Goal: Connect with others

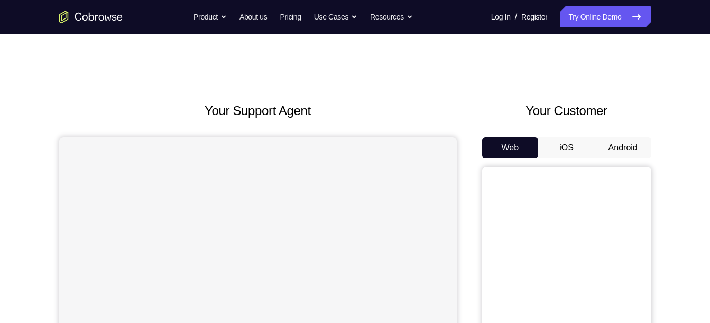
click at [615, 139] on button "Android" at bounding box center [623, 147] width 57 height 21
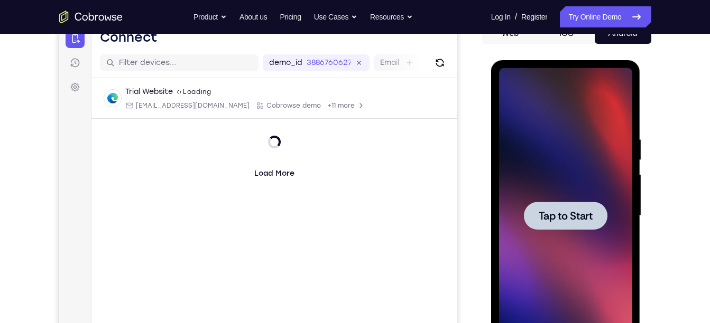
click at [547, 224] on div at bounding box center [566, 216] width 84 height 28
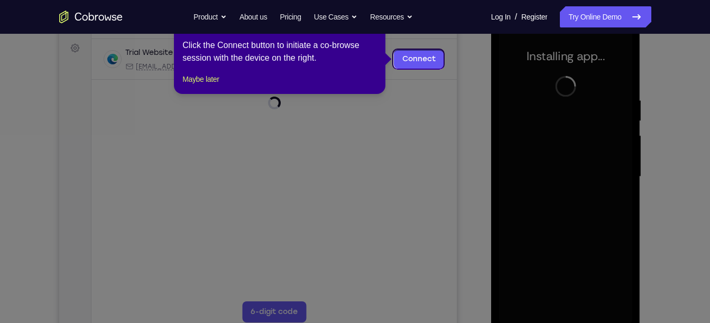
scroll to position [155, 0]
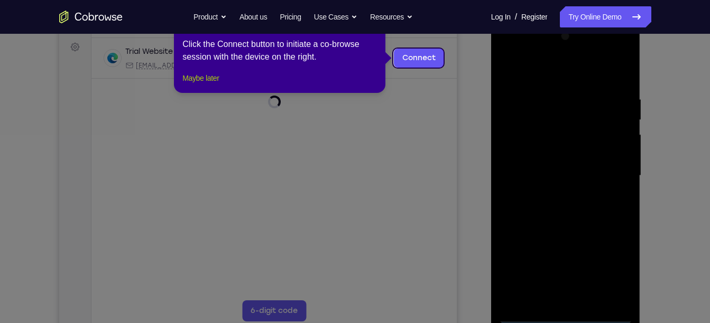
click at [212, 85] on button "Maybe later" at bounding box center [200, 78] width 36 height 13
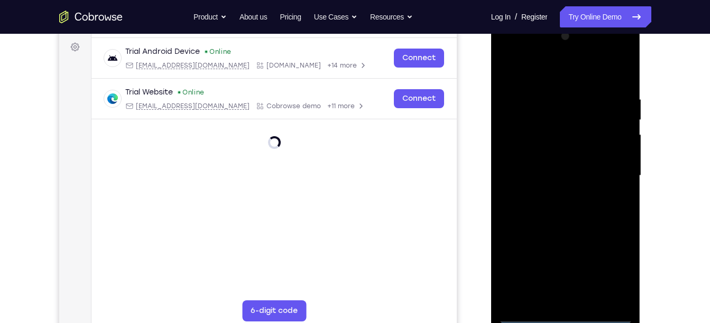
click at [567, 315] on div at bounding box center [565, 176] width 133 height 296
click at [620, 272] on div at bounding box center [565, 176] width 133 height 296
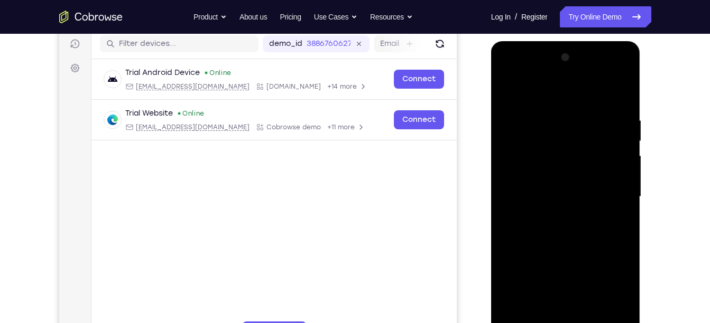
scroll to position [131, 0]
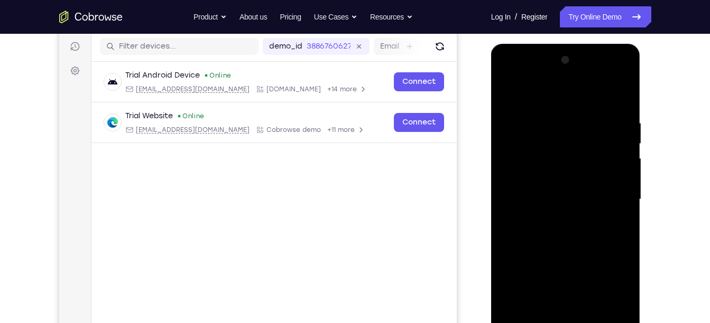
click at [510, 81] on div at bounding box center [565, 200] width 133 height 296
click at [604, 198] on div at bounding box center [565, 200] width 133 height 296
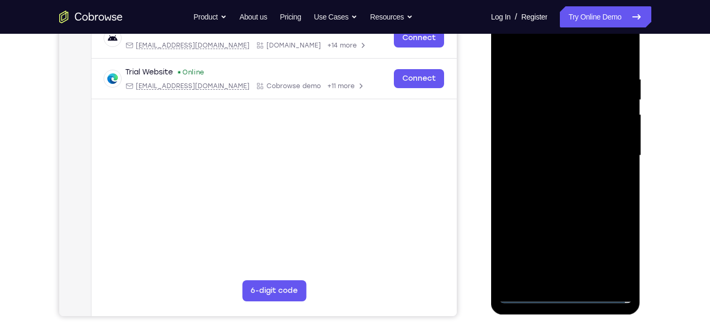
scroll to position [177, 0]
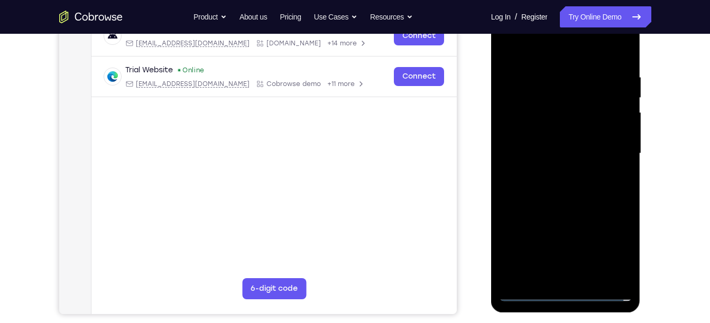
click at [578, 279] on div at bounding box center [565, 154] width 133 height 296
drag, startPoint x: 559, startPoint y: 143, endPoint x: 590, endPoint y: 135, distance: 32.2
click at [590, 135] on div at bounding box center [565, 154] width 133 height 296
click at [582, 115] on div at bounding box center [565, 154] width 133 height 296
click at [572, 109] on div at bounding box center [565, 154] width 133 height 296
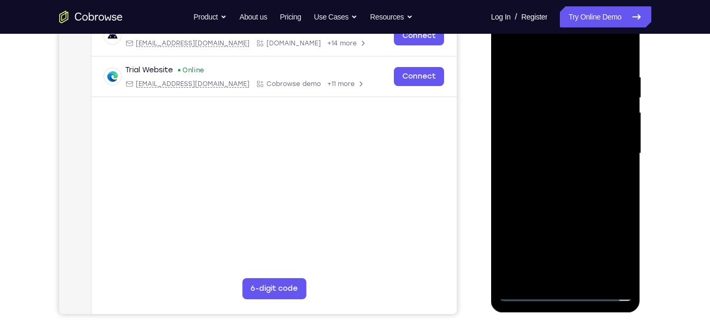
click at [572, 109] on div at bounding box center [565, 154] width 133 height 296
click at [556, 140] on div at bounding box center [565, 154] width 133 height 296
click at [561, 158] on div at bounding box center [565, 154] width 133 height 296
click at [581, 190] on div at bounding box center [565, 154] width 133 height 296
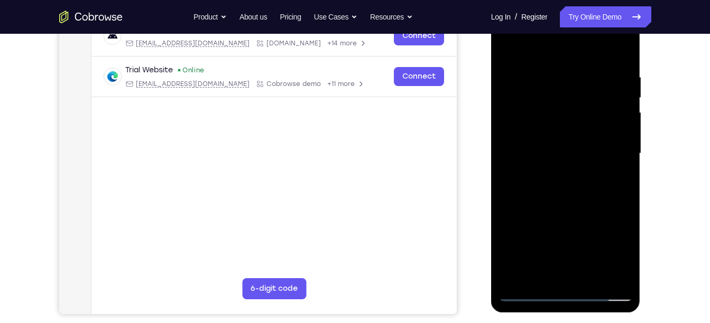
click at [620, 68] on div at bounding box center [565, 154] width 133 height 296
click at [581, 173] on div at bounding box center [565, 154] width 133 height 296
click at [618, 70] on div at bounding box center [565, 154] width 133 height 296
click at [620, 164] on div at bounding box center [565, 154] width 133 height 296
click at [586, 274] on div at bounding box center [565, 154] width 133 height 296
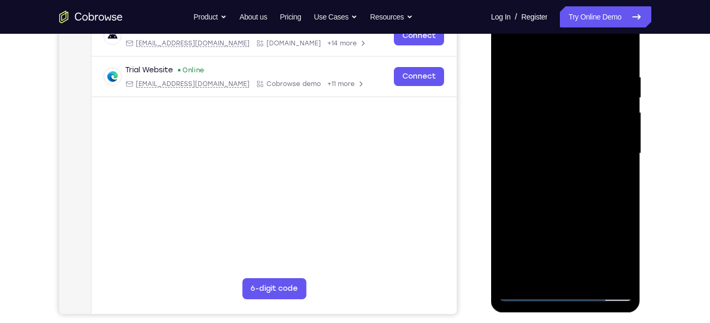
click at [616, 166] on div at bounding box center [565, 154] width 133 height 296
click at [612, 69] on div at bounding box center [565, 154] width 133 height 296
click at [616, 67] on div at bounding box center [565, 154] width 133 height 296
click at [531, 297] on div at bounding box center [565, 154] width 133 height 296
click at [576, 281] on div at bounding box center [565, 154] width 133 height 296
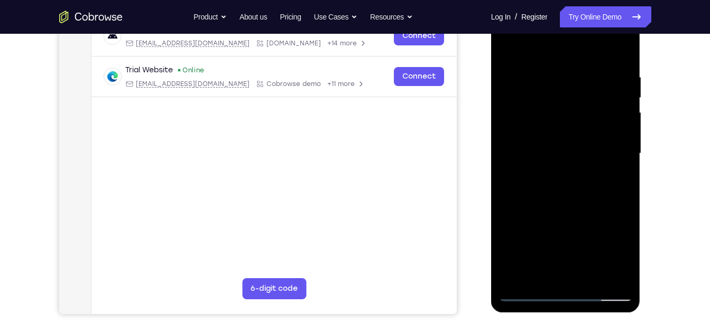
click at [617, 67] on div at bounding box center [565, 154] width 133 height 296
click at [552, 59] on div at bounding box center [565, 154] width 133 height 296
drag, startPoint x: 551, startPoint y: 53, endPoint x: 552, endPoint y: 35, distance: 18.0
drag, startPoint x: 552, startPoint y: 35, endPoint x: 521, endPoint y: 45, distance: 33.4
click at [521, 45] on div at bounding box center [565, 154] width 133 height 296
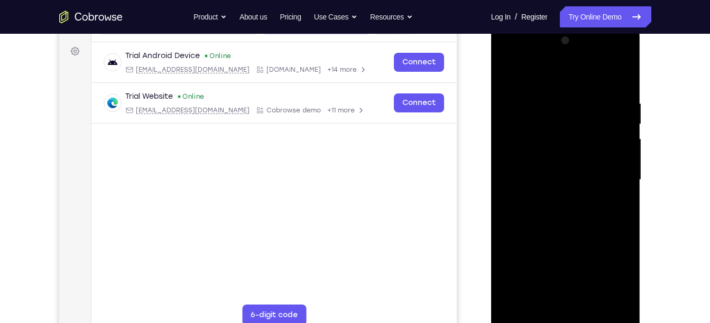
scroll to position [149, 0]
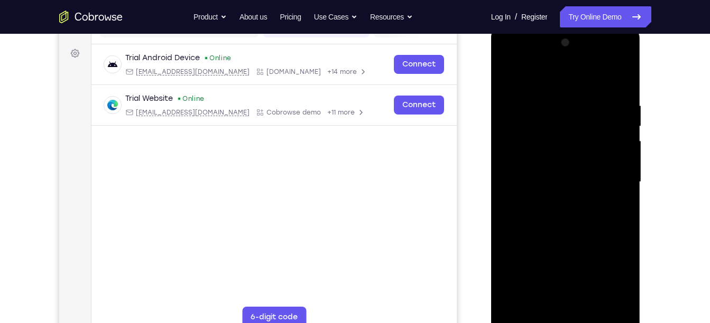
click at [508, 58] on div at bounding box center [565, 182] width 133 height 296
click at [607, 180] on div at bounding box center [565, 182] width 133 height 296
click at [624, 91] on div at bounding box center [565, 182] width 133 height 296
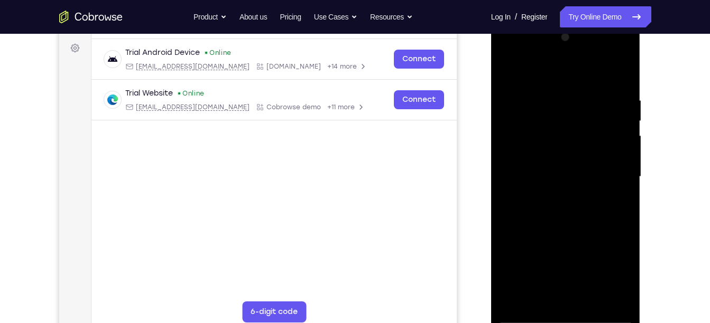
scroll to position [155, 0]
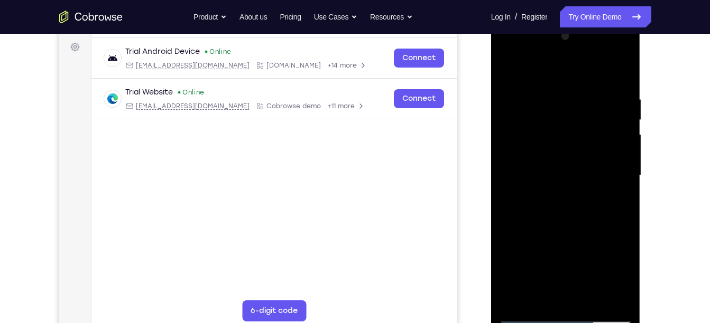
click at [625, 223] on div at bounding box center [565, 176] width 133 height 296
drag, startPoint x: 539, startPoint y: 202, endPoint x: 542, endPoint y: 168, distance: 34.6
drag, startPoint x: 542, startPoint y: 168, endPoint x: 556, endPoint y: 176, distance: 15.9
click at [556, 176] on div at bounding box center [565, 176] width 133 height 296
click at [501, 188] on div at bounding box center [565, 176] width 133 height 296
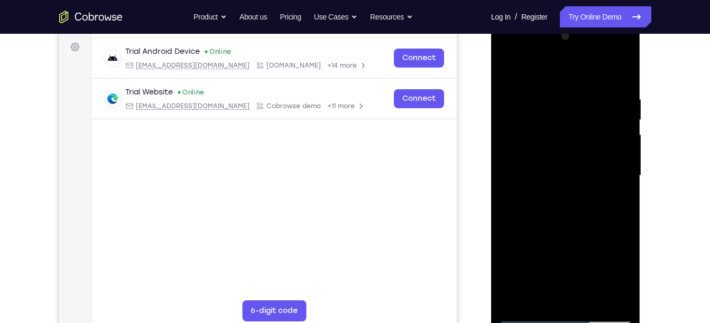
click at [501, 188] on div at bounding box center [565, 176] width 133 height 296
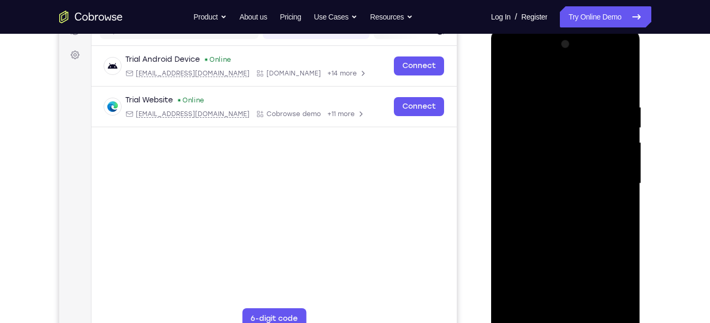
scroll to position [146, 0]
drag, startPoint x: 535, startPoint y: 235, endPoint x: 538, endPoint y: 191, distance: 43.9
drag, startPoint x: 538, startPoint y: 191, endPoint x: 577, endPoint y: 266, distance: 84.6
click at [577, 266] on div at bounding box center [565, 184] width 133 height 296
click at [507, 261] on div at bounding box center [565, 184] width 133 height 296
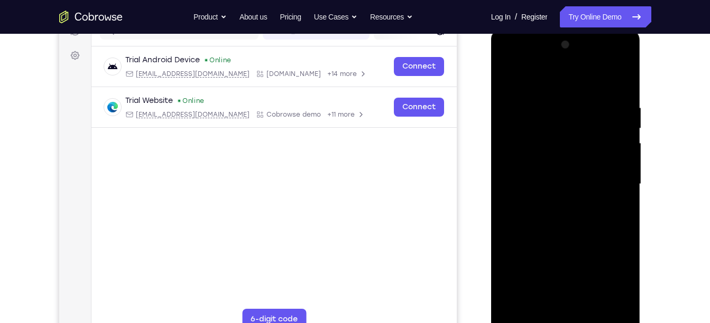
drag, startPoint x: 532, startPoint y: 225, endPoint x: 531, endPoint y: 302, distance: 77.7
click at [531, 302] on div at bounding box center [565, 184] width 133 height 296
click at [546, 104] on div at bounding box center [565, 184] width 133 height 296
click at [607, 304] on div at bounding box center [565, 184] width 133 height 296
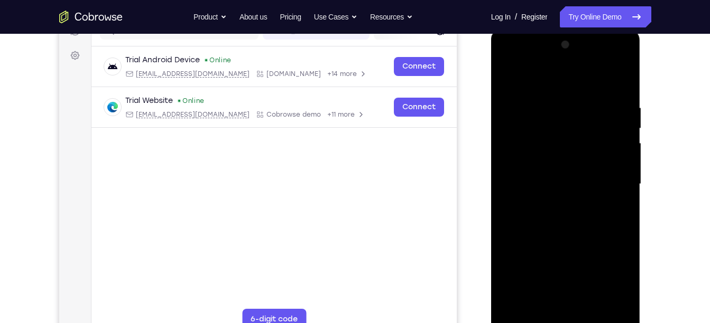
click at [621, 203] on div at bounding box center [565, 184] width 133 height 296
click at [622, 202] on div at bounding box center [565, 184] width 133 height 296
click at [621, 302] on div at bounding box center [565, 184] width 133 height 296
click at [614, 186] on div at bounding box center [565, 184] width 133 height 296
click at [618, 303] on div at bounding box center [565, 184] width 133 height 296
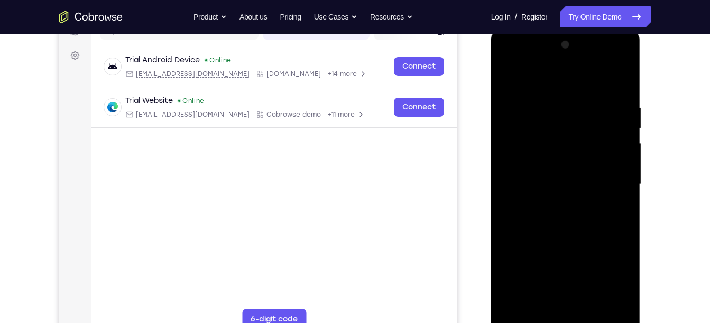
click at [621, 209] on div at bounding box center [565, 184] width 133 height 296
click at [630, 208] on div at bounding box center [565, 184] width 133 height 296
click at [623, 209] on div at bounding box center [565, 184] width 133 height 296
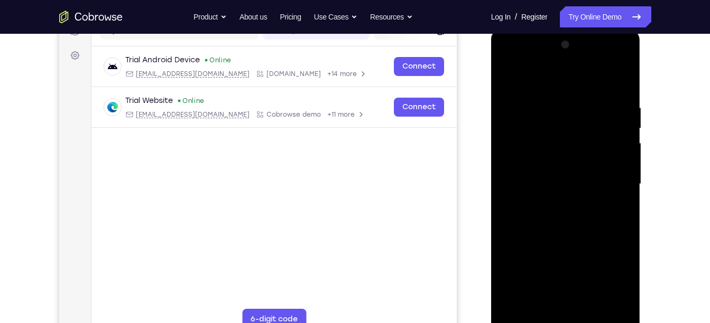
click at [609, 196] on div at bounding box center [565, 184] width 133 height 296
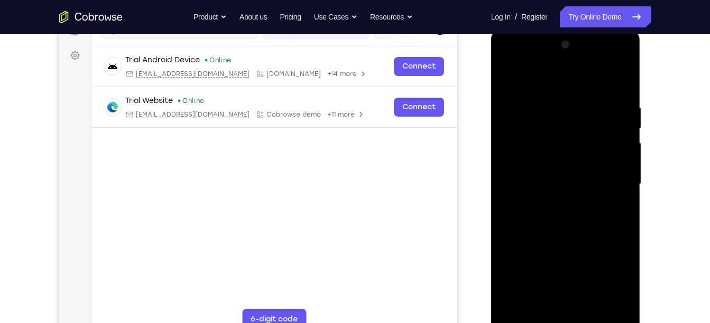
click at [609, 196] on div at bounding box center [565, 184] width 133 height 296
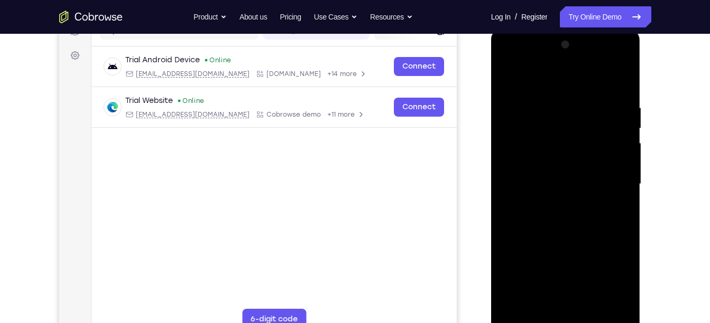
click at [609, 196] on div at bounding box center [565, 184] width 133 height 296
click at [606, 308] on div at bounding box center [565, 184] width 133 height 296
drag, startPoint x: 631, startPoint y: 219, endPoint x: 631, endPoint y: 229, distance: 10.0
click at [631, 229] on div at bounding box center [565, 184] width 133 height 296
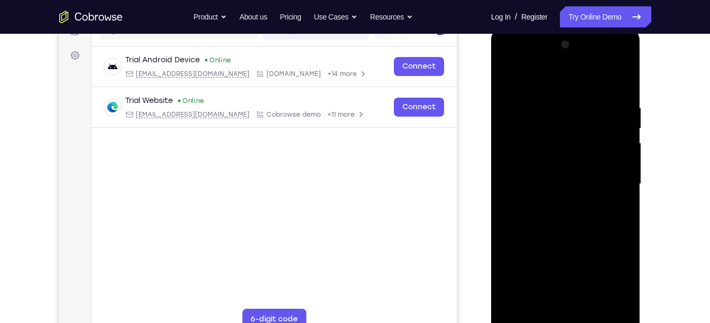
click at [604, 308] on div at bounding box center [565, 184] width 133 height 296
click at [607, 213] on div at bounding box center [565, 184] width 133 height 296
click at [607, 306] on div at bounding box center [565, 184] width 133 height 296
click at [625, 222] on div at bounding box center [565, 184] width 133 height 296
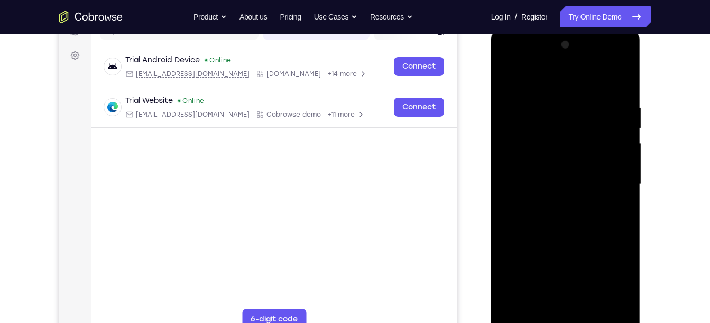
click at [604, 304] on div at bounding box center [565, 184] width 133 height 296
click at [616, 218] on div at bounding box center [565, 184] width 133 height 296
click at [607, 302] on div at bounding box center [565, 184] width 133 height 296
click at [625, 221] on div at bounding box center [565, 184] width 133 height 296
click at [608, 302] on div at bounding box center [565, 184] width 133 height 296
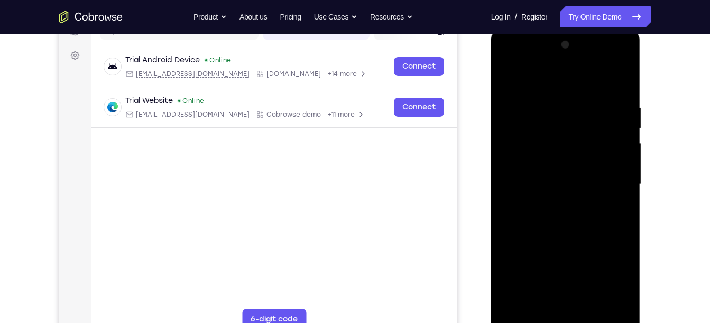
click at [619, 239] on div at bounding box center [565, 184] width 133 height 296
drag, startPoint x: 619, startPoint y: 239, endPoint x: 533, endPoint y: 253, distance: 87.2
drag, startPoint x: 533, startPoint y: 253, endPoint x: 609, endPoint y: 271, distance: 78.3
click at [609, 271] on div at bounding box center [565, 184] width 133 height 296
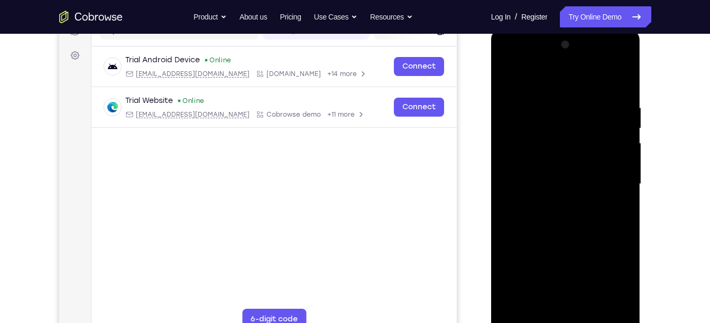
click at [615, 243] on div at bounding box center [565, 184] width 133 height 296
click at [608, 301] on div at bounding box center [565, 184] width 133 height 296
click at [616, 225] on div at bounding box center [565, 184] width 133 height 296
click at [617, 226] on div at bounding box center [565, 184] width 133 height 296
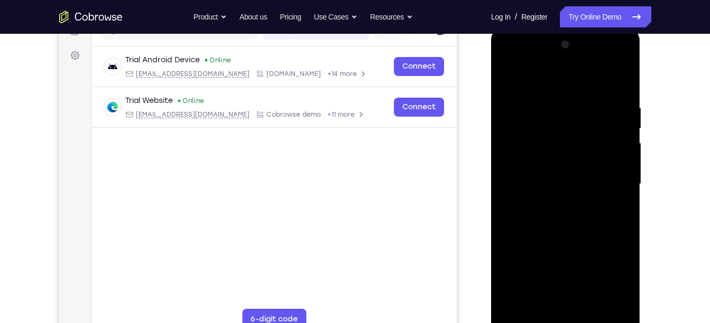
click at [607, 304] on div at bounding box center [565, 184] width 133 height 296
click at [613, 225] on div at bounding box center [565, 184] width 133 height 296
click at [606, 301] on div at bounding box center [565, 184] width 133 height 296
click at [610, 247] on div at bounding box center [565, 184] width 133 height 296
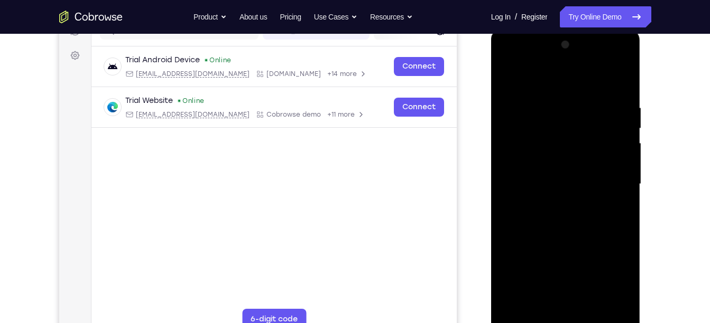
click at [620, 223] on div at bounding box center [565, 184] width 133 height 296
click at [621, 212] on div at bounding box center [565, 184] width 133 height 296
drag, startPoint x: 621, startPoint y: 212, endPoint x: 626, endPoint y: 226, distance: 15.0
click at [626, 226] on div at bounding box center [565, 184] width 133 height 296
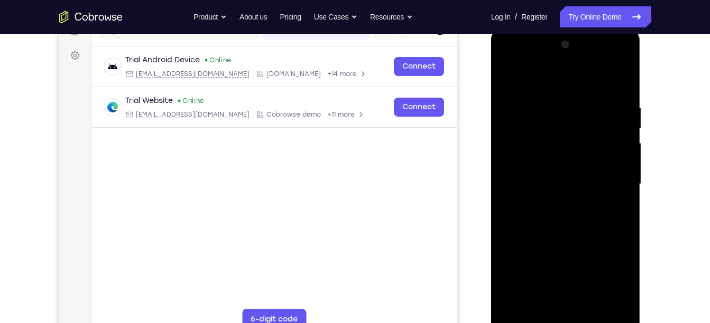
click at [626, 226] on div at bounding box center [565, 184] width 133 height 296
drag, startPoint x: 626, startPoint y: 226, endPoint x: 546, endPoint y: 240, distance: 81.1
drag, startPoint x: 546, startPoint y: 240, endPoint x: 601, endPoint y: 253, distance: 56.9
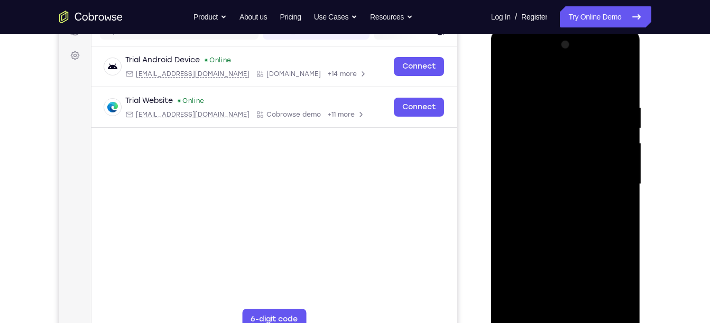
click at [601, 253] on div at bounding box center [565, 184] width 133 height 296
click at [626, 235] on div at bounding box center [565, 184] width 133 height 296
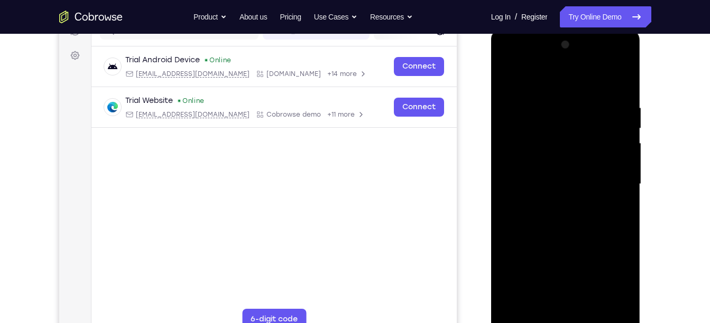
click at [626, 235] on div at bounding box center [565, 184] width 133 height 296
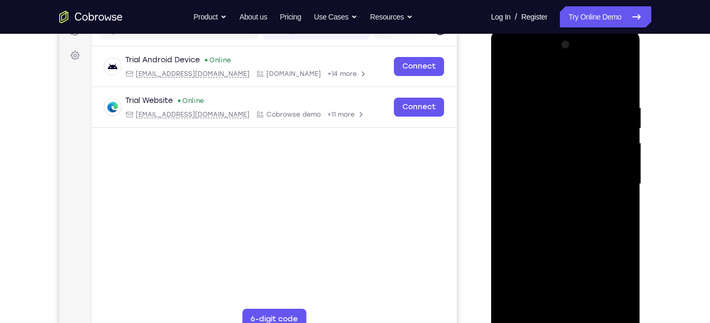
drag, startPoint x: 626, startPoint y: 235, endPoint x: 558, endPoint y: 240, distance: 69.0
drag, startPoint x: 558, startPoint y: 240, endPoint x: 597, endPoint y: 270, distance: 48.7
click at [597, 270] on div at bounding box center [565, 184] width 133 height 296
drag, startPoint x: 621, startPoint y: 218, endPoint x: 557, endPoint y: 215, distance: 63.5
click at [557, 215] on div at bounding box center [565, 184] width 133 height 296
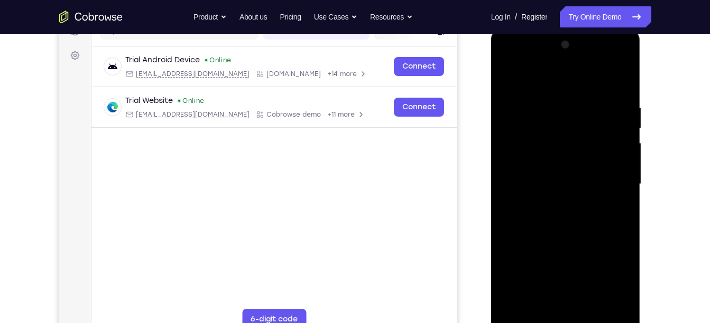
click at [614, 207] on div at bounding box center [565, 184] width 133 height 296
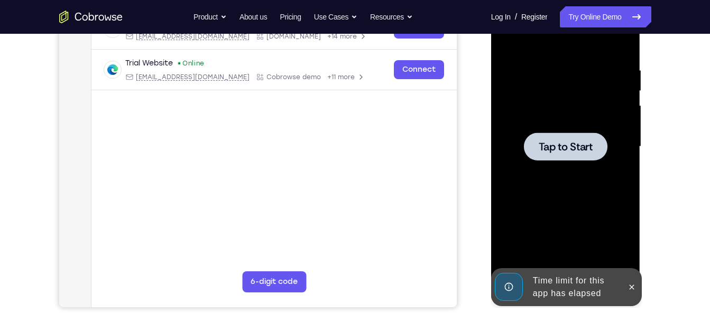
scroll to position [186, 0]
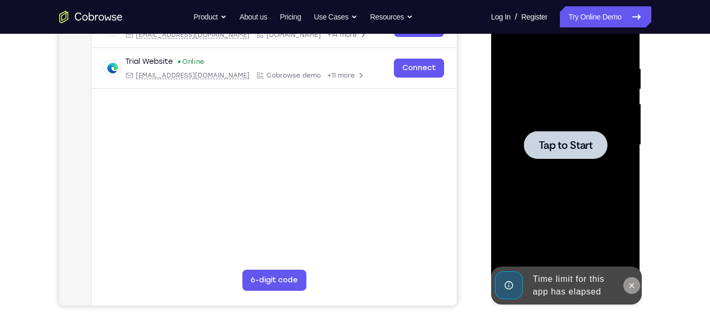
click at [626, 285] on button at bounding box center [631, 285] width 17 height 17
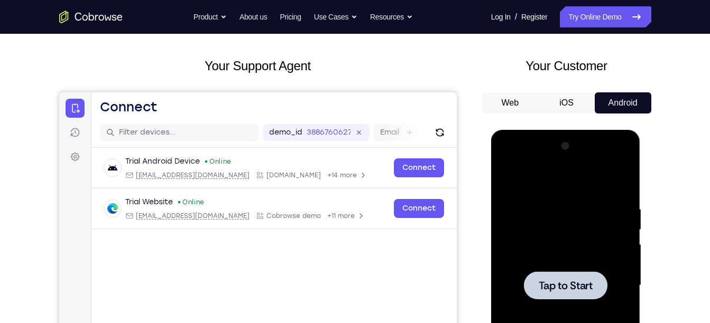
scroll to position [44, 0]
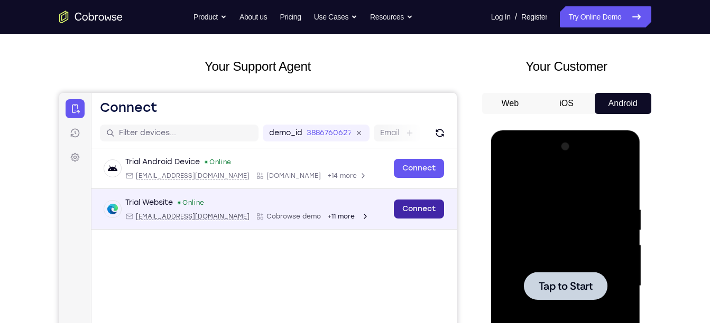
click at [421, 201] on link "Connect" at bounding box center [418, 209] width 50 height 19
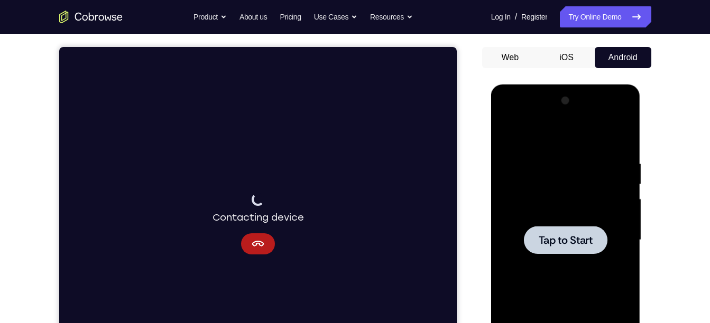
scroll to position [91, 0]
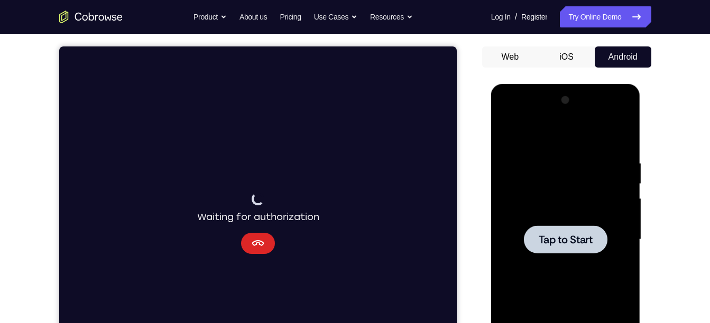
click at [264, 245] on button "Cancel" at bounding box center [257, 243] width 34 height 21
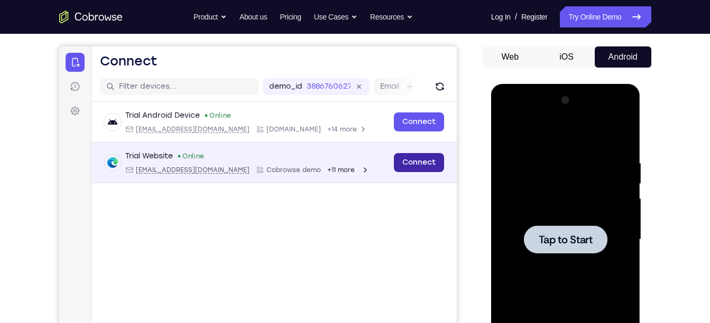
click at [424, 156] on link "Connect" at bounding box center [418, 162] width 50 height 19
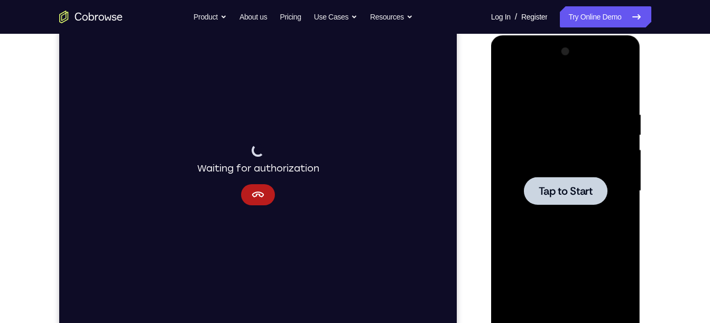
scroll to position [128, 0]
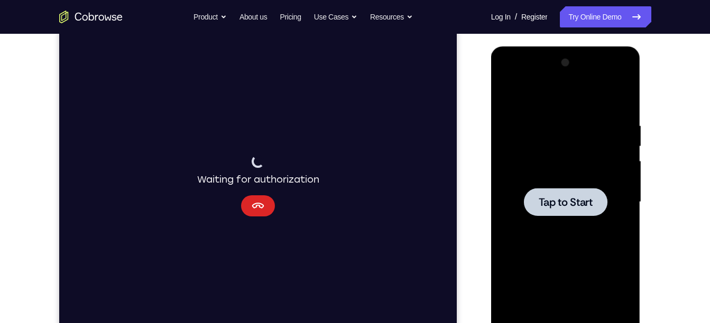
click at [268, 212] on button "Cancel" at bounding box center [257, 206] width 34 height 21
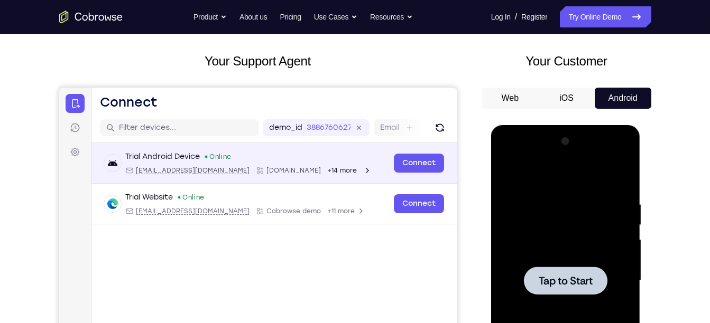
scroll to position [49, 0]
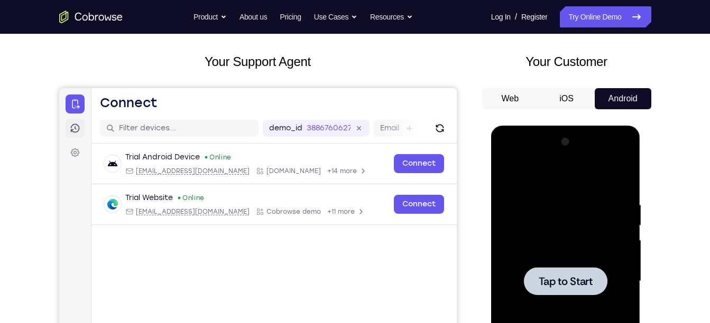
click at [81, 123] on link "Sessions" at bounding box center [74, 128] width 19 height 19
